Goal: Task Accomplishment & Management: Manage account settings

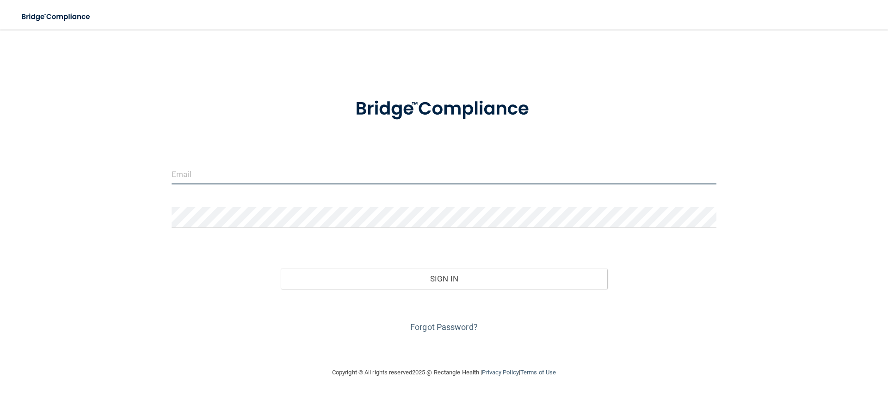
click at [239, 179] on input "email" at bounding box center [444, 174] width 545 height 21
type input "[EMAIL_ADDRESS][DOMAIN_NAME]"
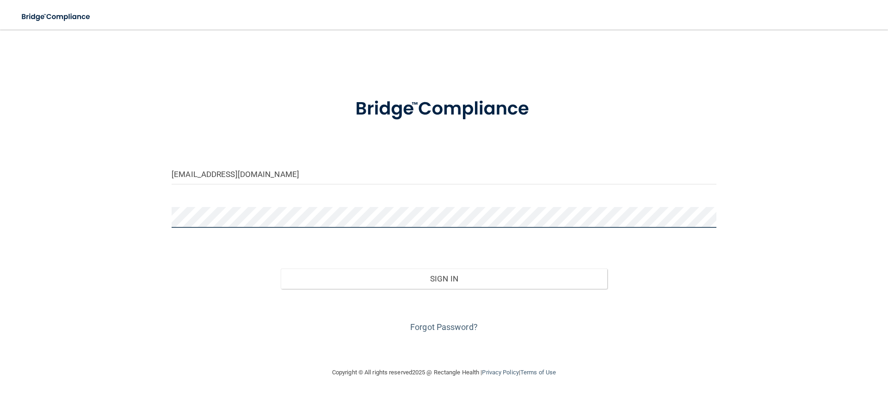
click at [281, 269] on button "Sign In" at bounding box center [444, 279] width 327 height 20
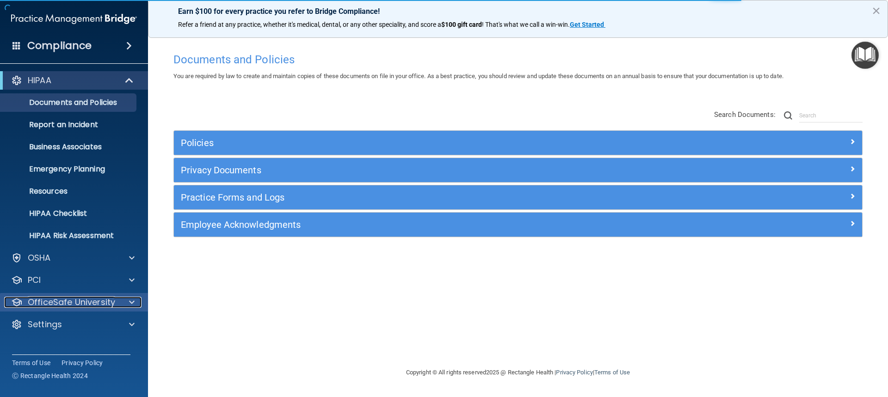
click at [113, 303] on p "OfficeSafe University" at bounding box center [71, 302] width 87 height 11
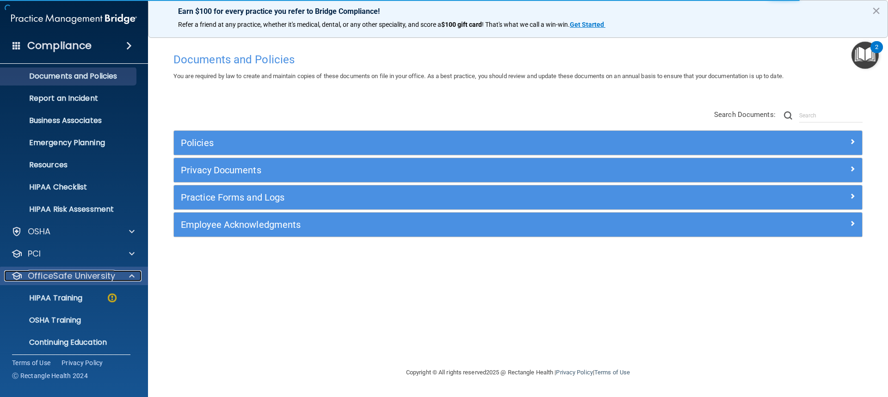
scroll to position [53, 0]
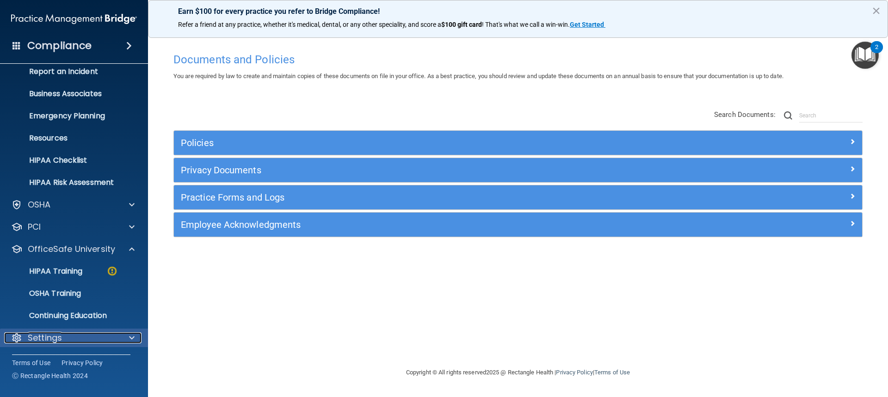
click at [129, 337] on span at bounding box center [132, 338] width 6 height 11
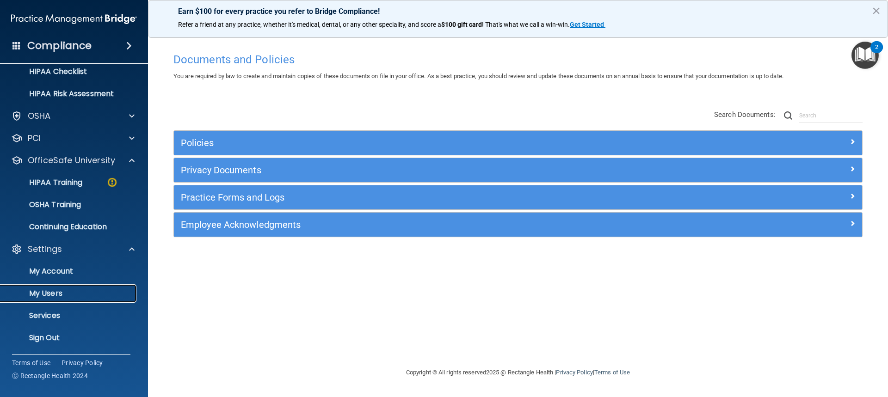
click at [44, 292] on p "My Users" at bounding box center [69, 293] width 126 height 9
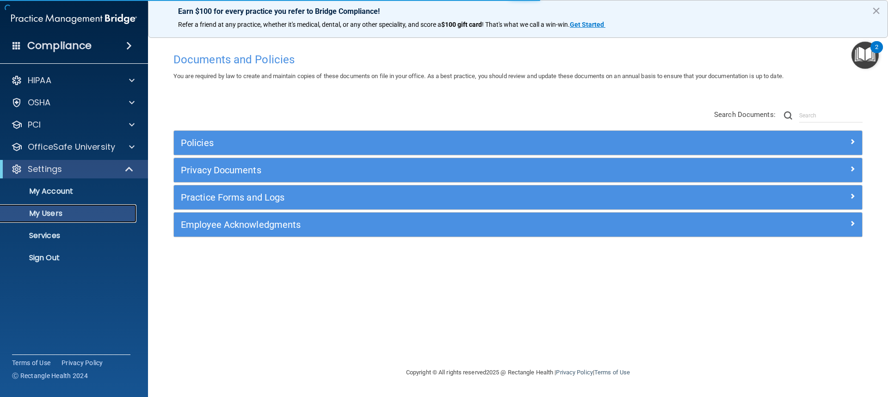
select select "20"
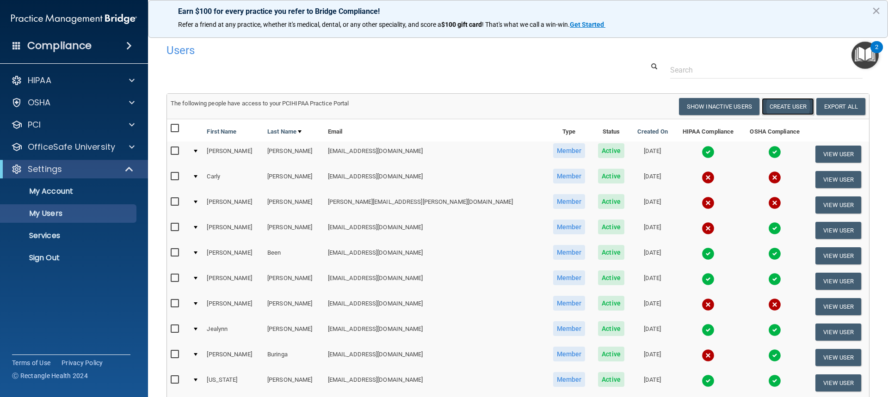
click at [781, 104] on button "Create User" at bounding box center [788, 106] width 52 height 17
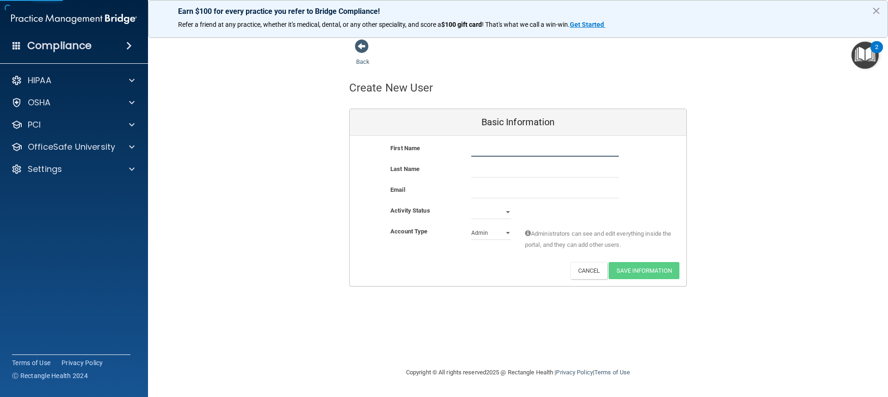
click at [489, 152] on input "text" at bounding box center [545, 150] width 148 height 14
type input "[PERSON_NAME]"
click at [478, 194] on input "email" at bounding box center [545, 192] width 148 height 14
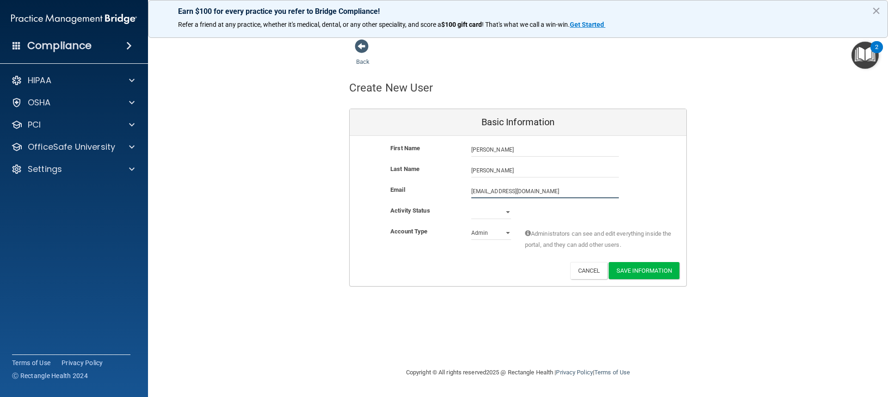
type input "[EMAIL_ADDRESS][DOMAIN_NAME]"
click at [509, 214] on select "Active Inactive" at bounding box center [491, 214] width 40 height 14
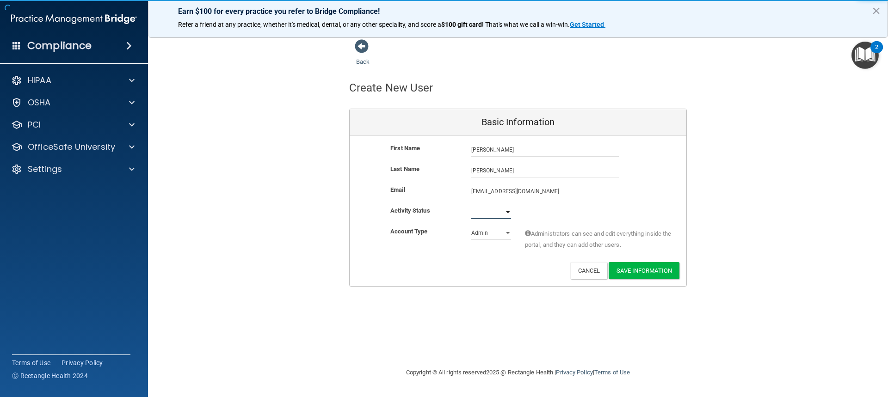
select select "active"
click at [471, 205] on select "Active Inactive" at bounding box center [491, 212] width 40 height 14
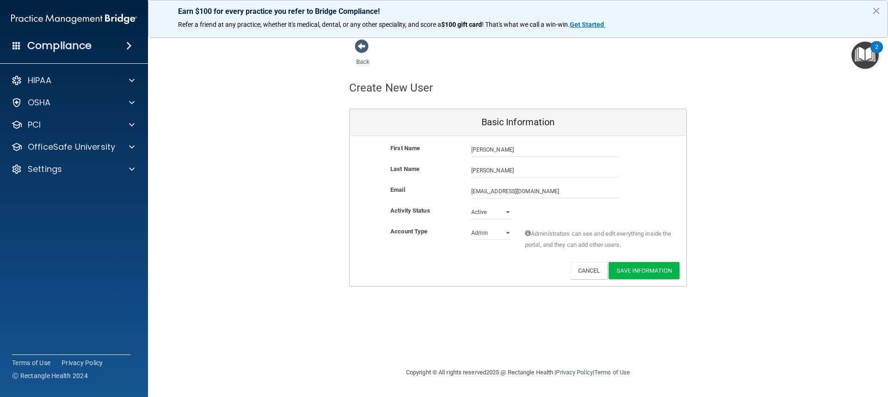
click at [512, 232] on div "Admin Member" at bounding box center [491, 233] width 54 height 14
click at [505, 231] on select "Admin Member" at bounding box center [491, 233] width 40 height 14
select select "practice_member"
click at [471, 226] on select "Admin Member" at bounding box center [491, 233] width 40 height 14
click at [637, 271] on button "Save Information" at bounding box center [644, 270] width 71 height 17
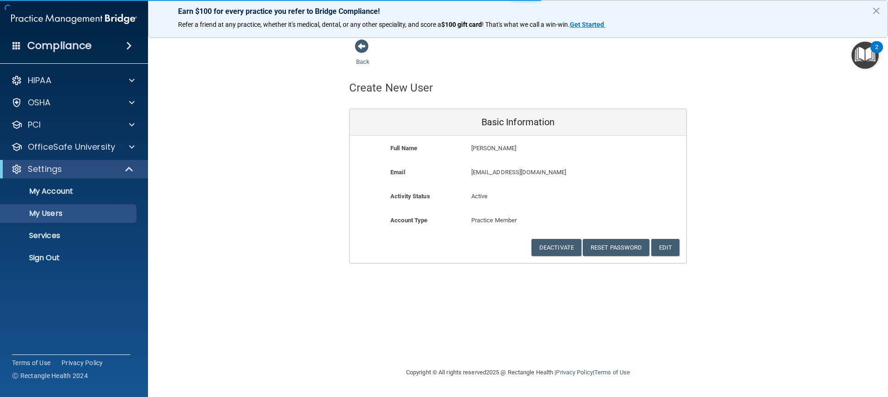
select select "20"
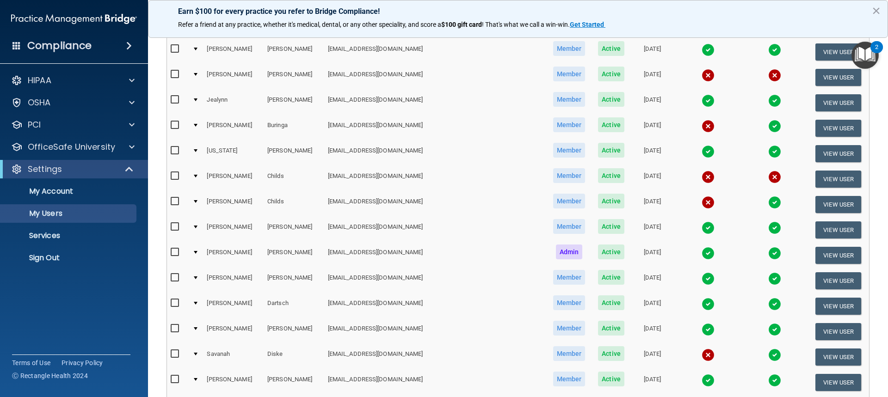
scroll to position [404, 0]
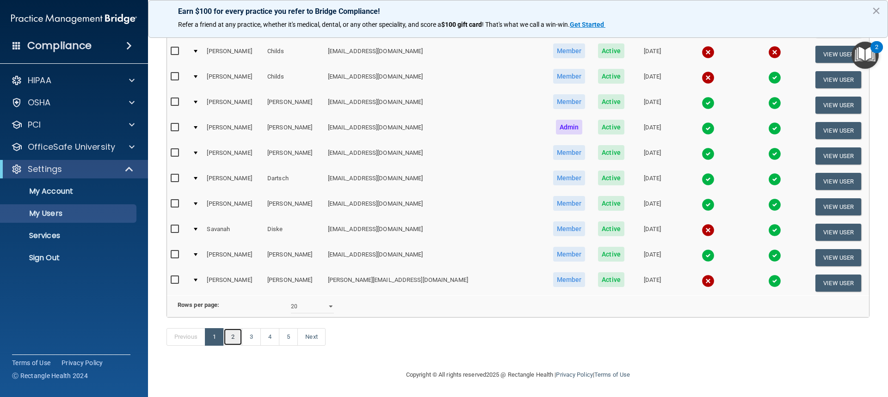
click at [236, 336] on link "2" at bounding box center [232, 337] width 19 height 18
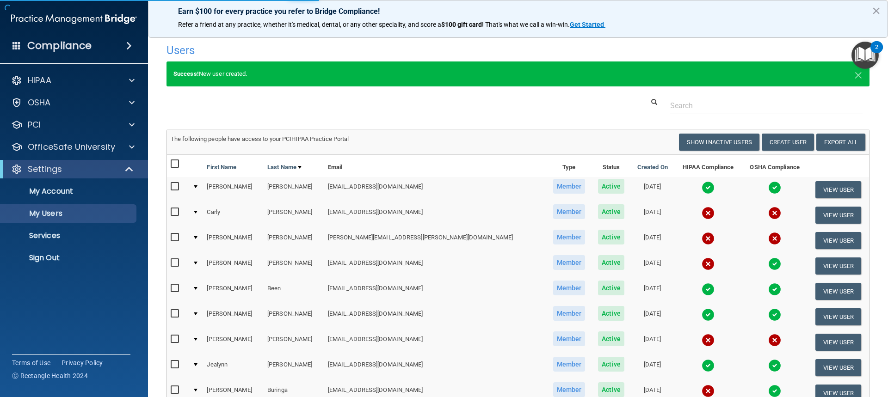
select select "20"
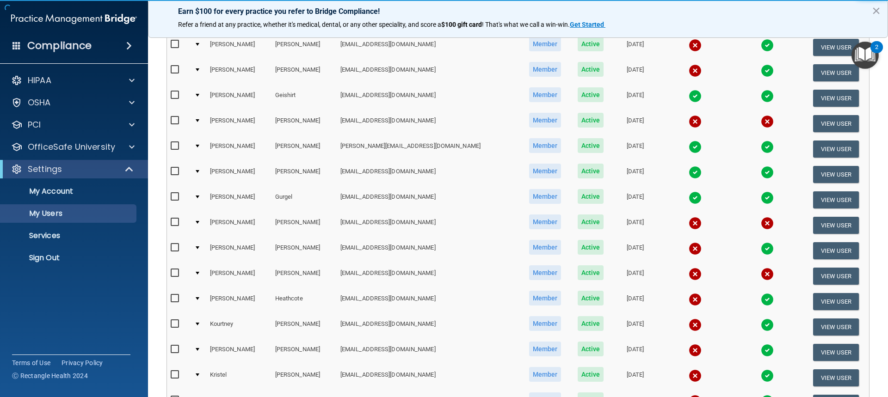
scroll to position [185, 0]
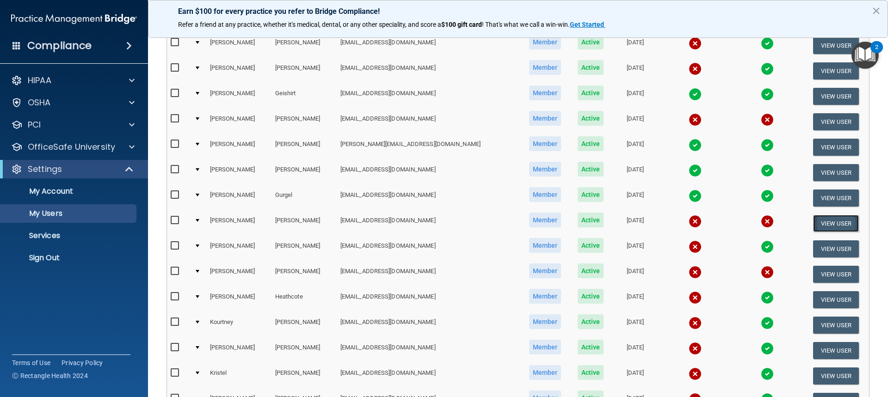
click at [834, 222] on button "View User" at bounding box center [836, 223] width 46 height 17
